Goal: Information Seeking & Learning: Learn about a topic

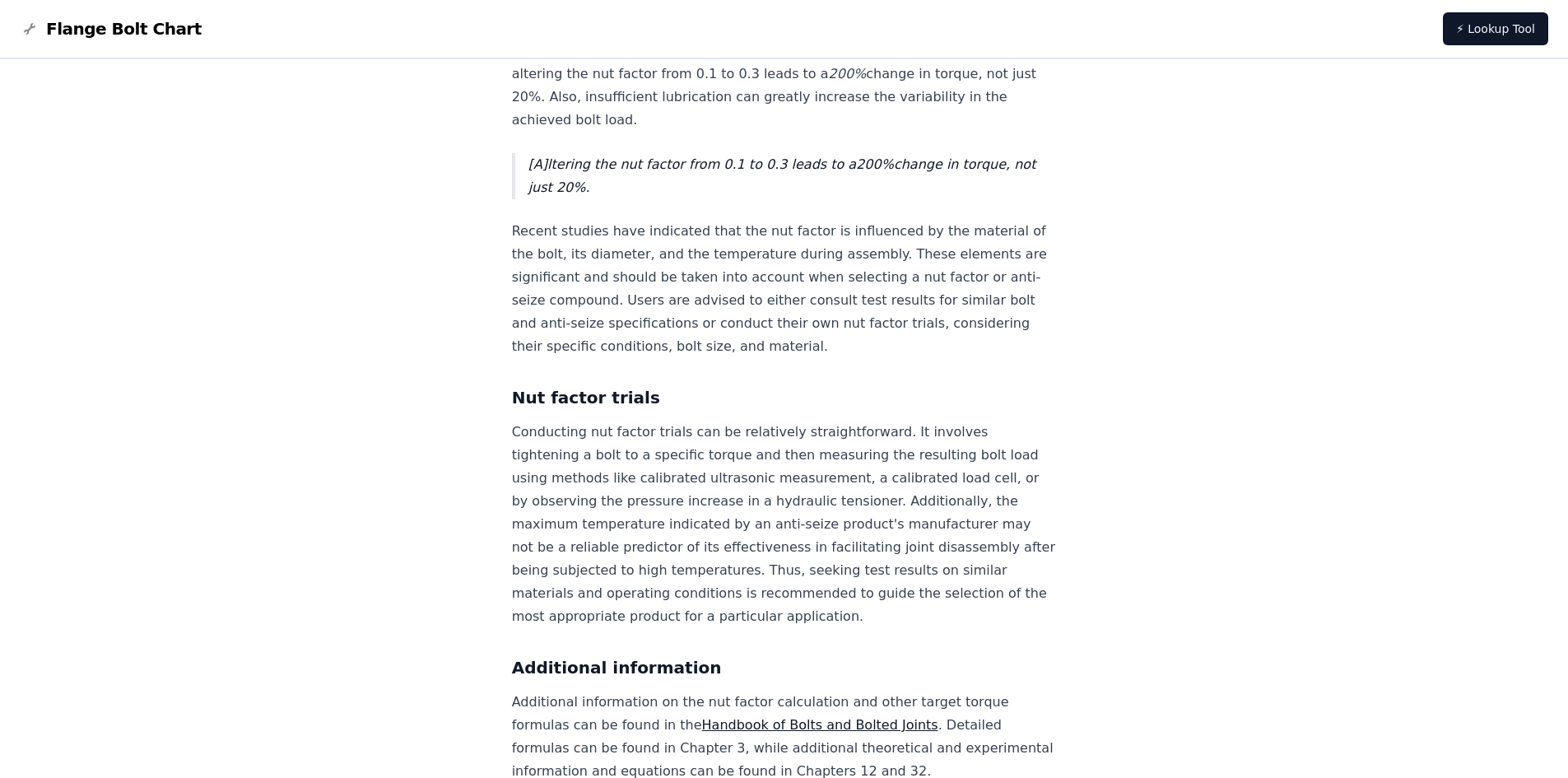
scroll to position [1540, 0]
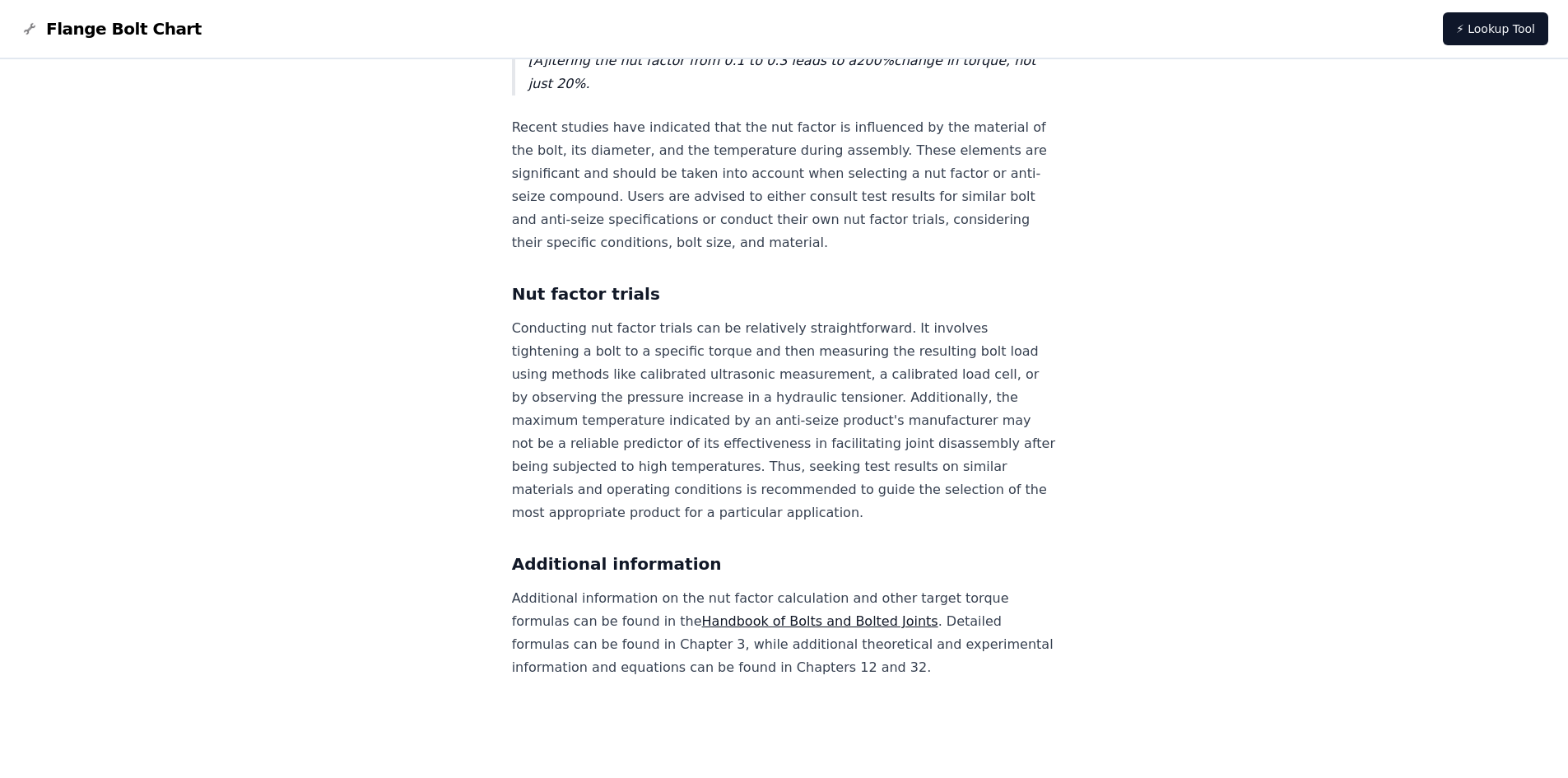
click at [886, 620] on link "Handbook of Bolts and Bolted Joints" at bounding box center [819, 621] width 236 height 15
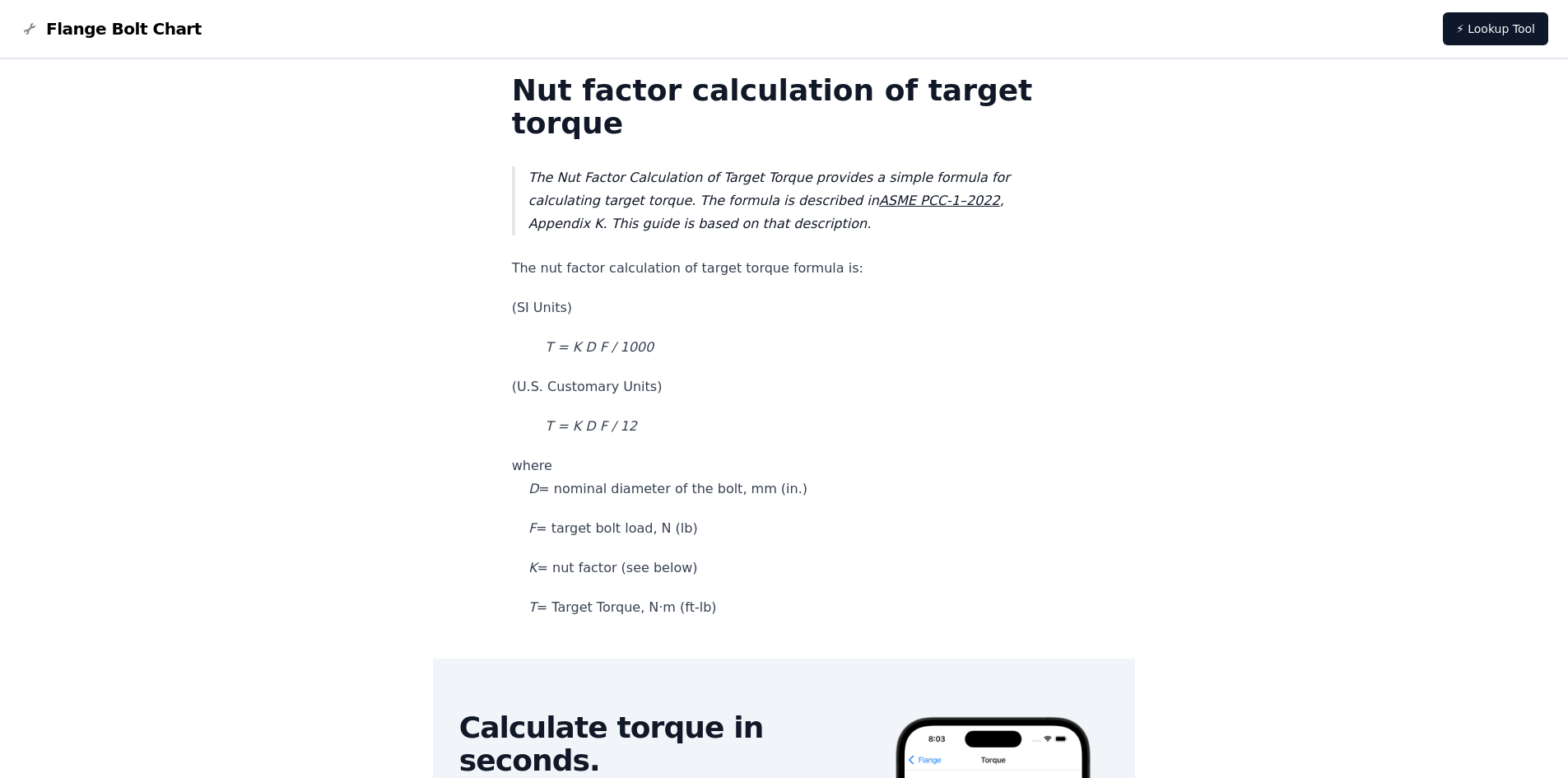
scroll to position [82, 0]
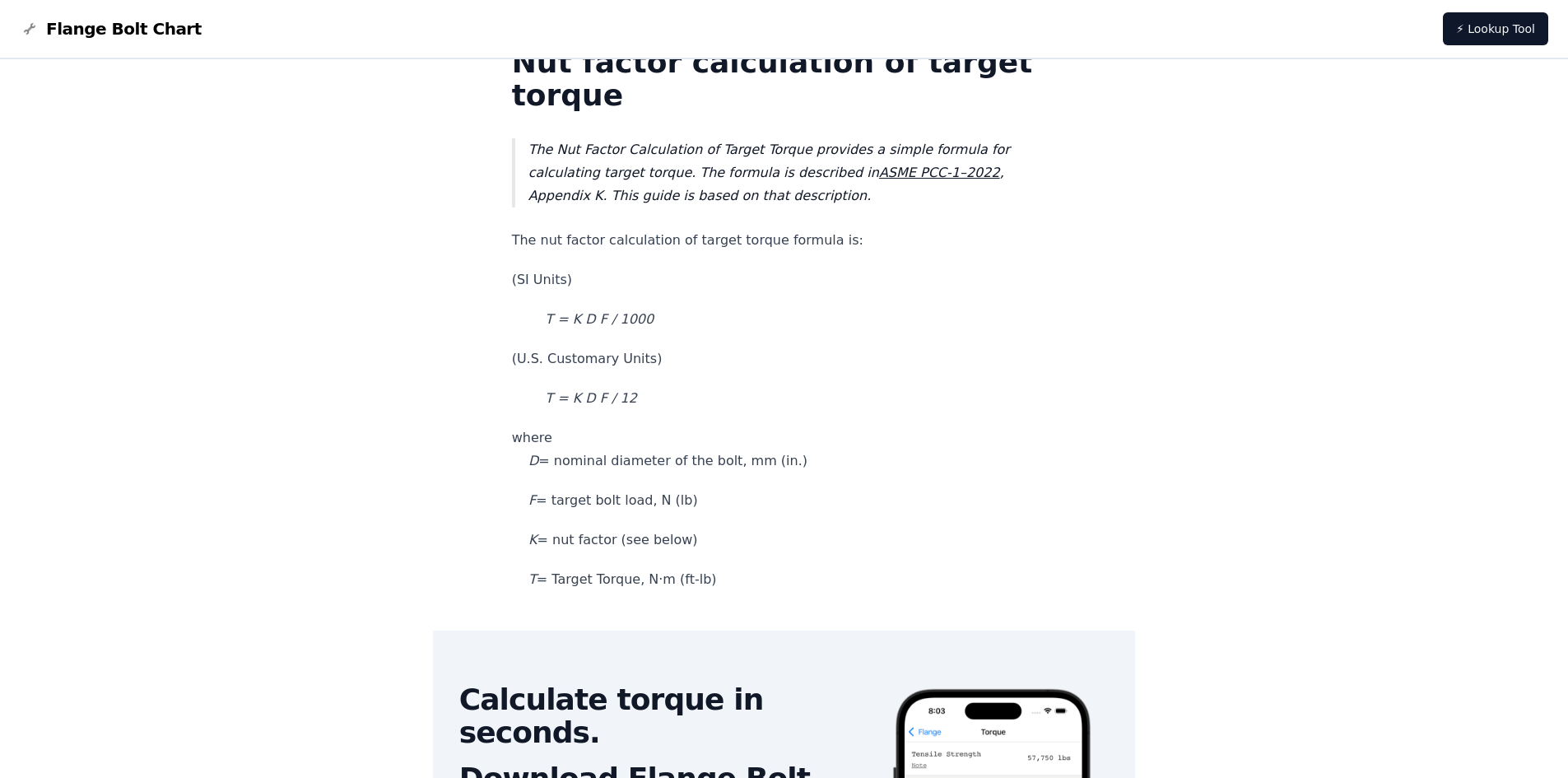
click at [936, 175] on em "ASME PCC-1–2022" at bounding box center [939, 173] width 121 height 15
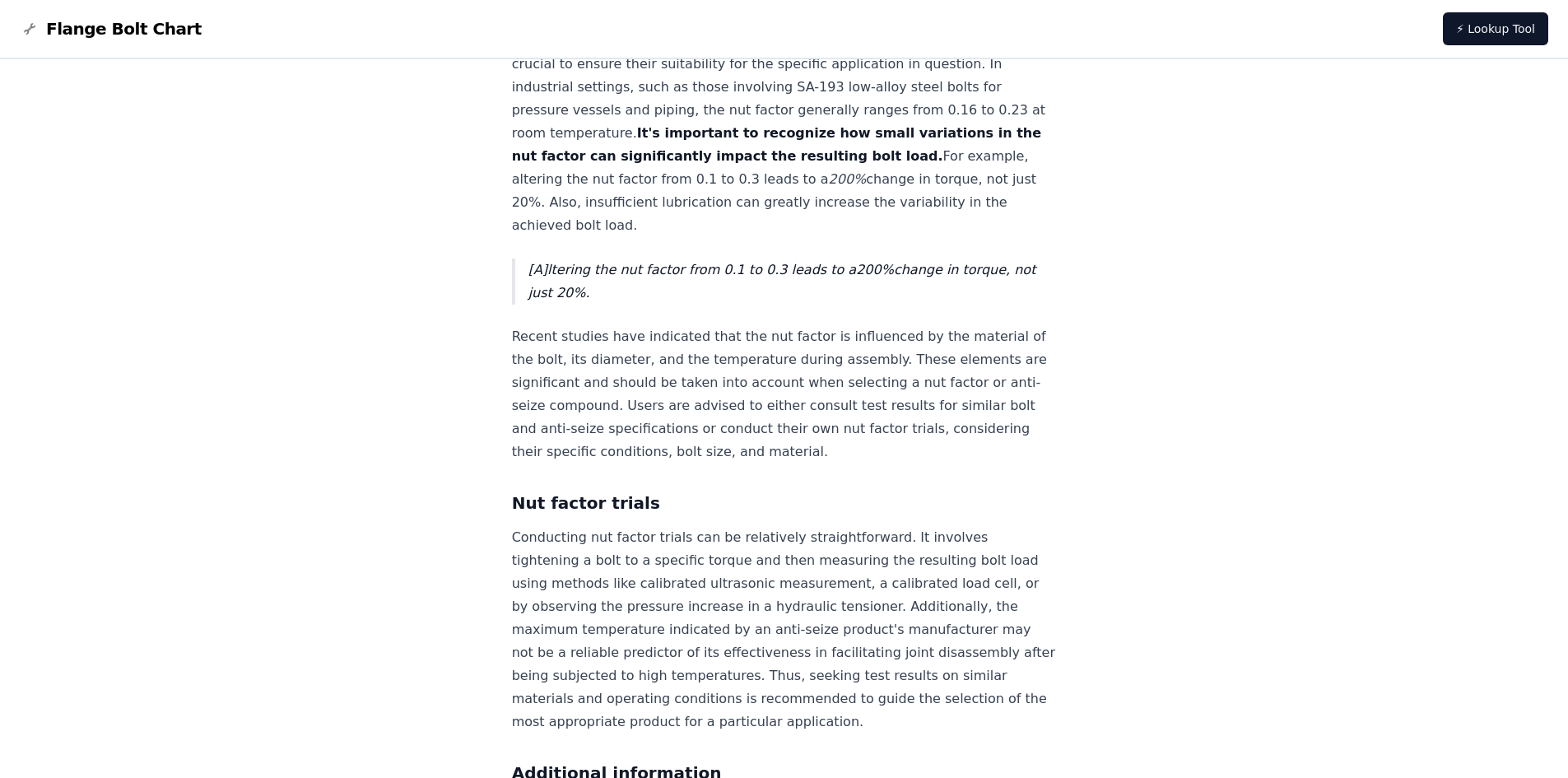
scroll to position [1317, 0]
